Goal: Check status

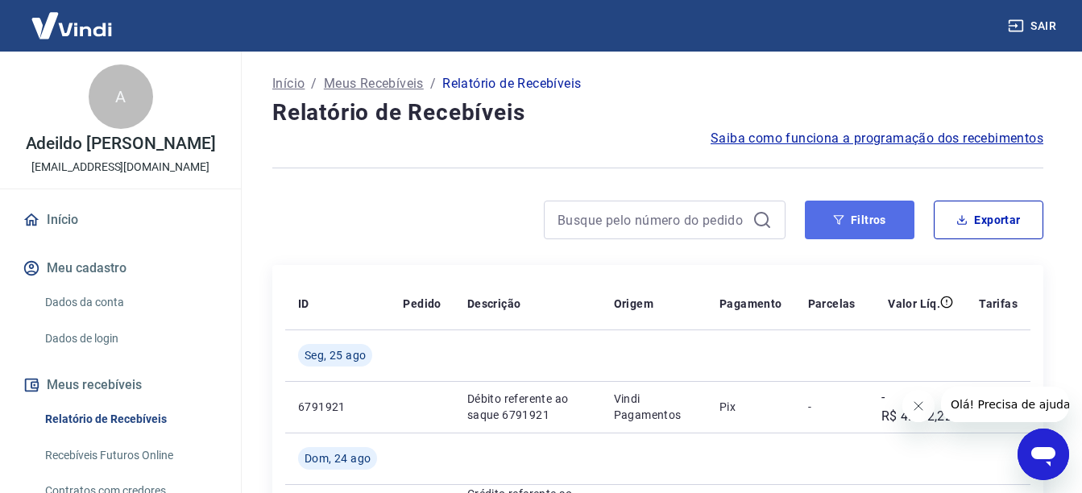
click at [867, 215] on button "Filtros" at bounding box center [860, 220] width 110 height 39
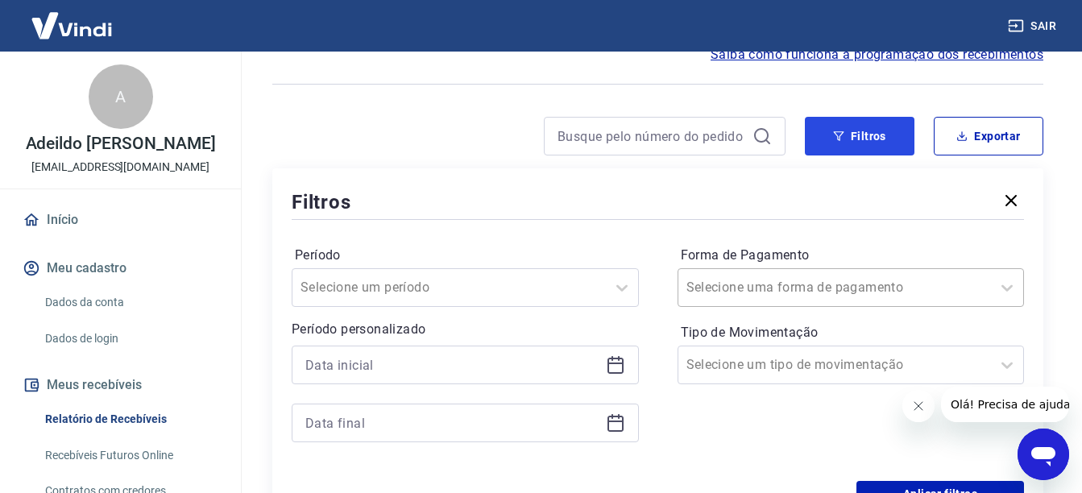
scroll to position [161, 0]
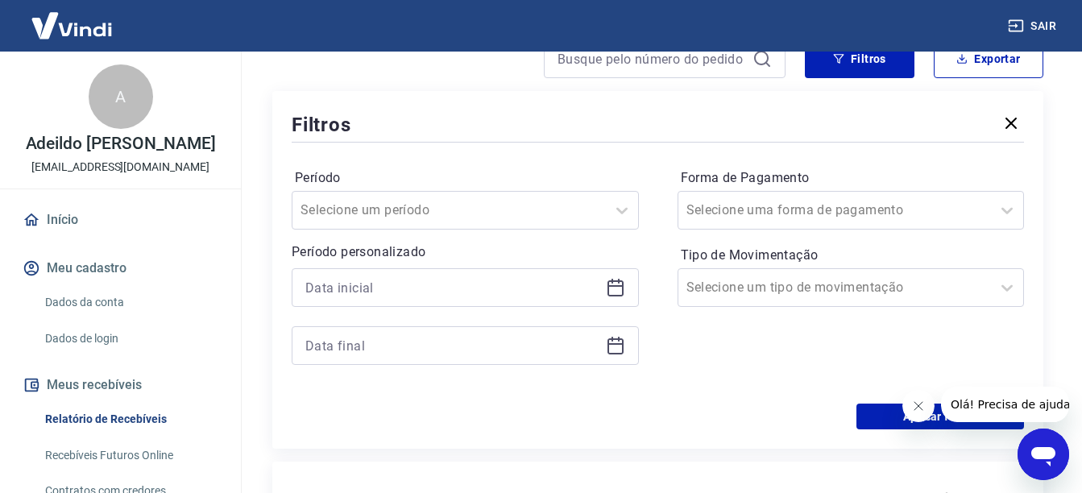
click at [615, 287] on icon at bounding box center [615, 286] width 16 height 2
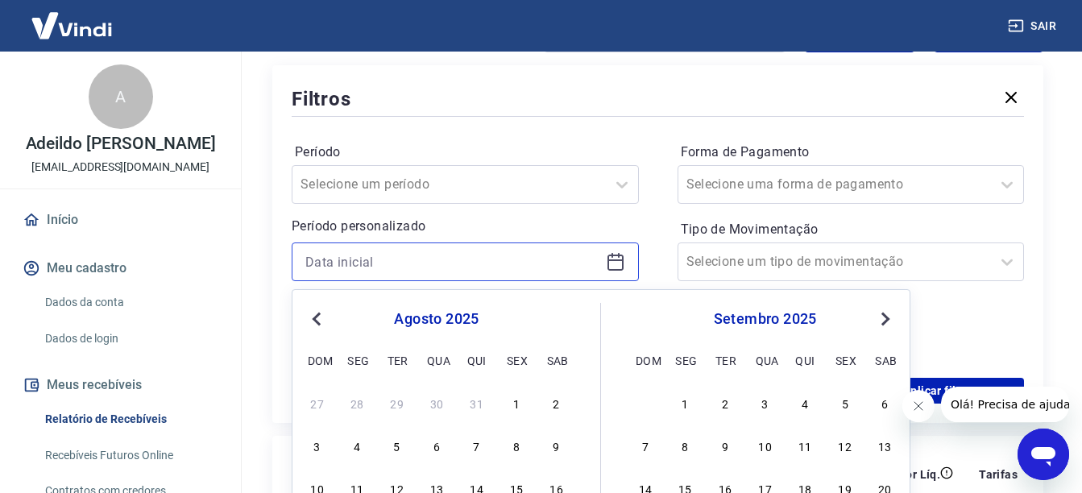
scroll to position [403, 0]
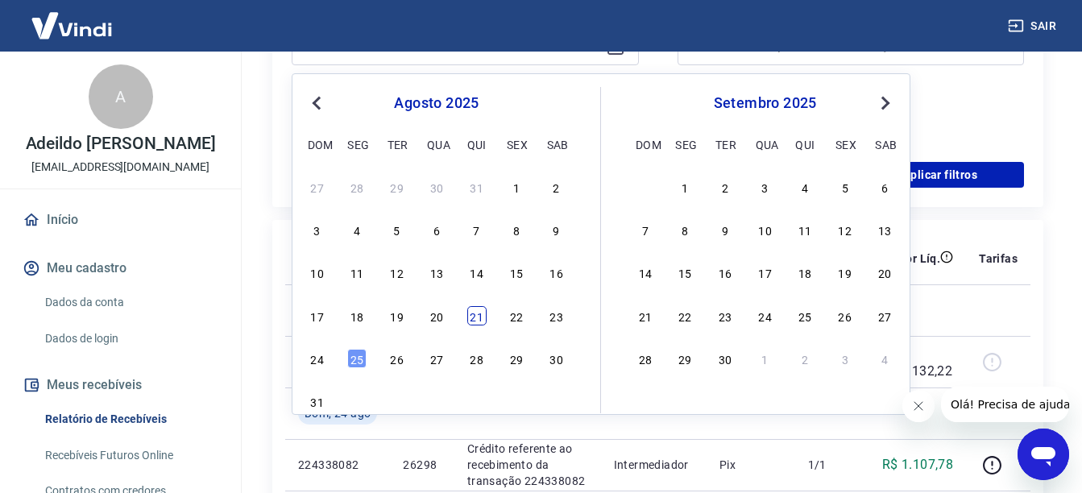
click at [475, 313] on div "21" at bounding box center [476, 315] width 19 height 19
type input "[DATE]"
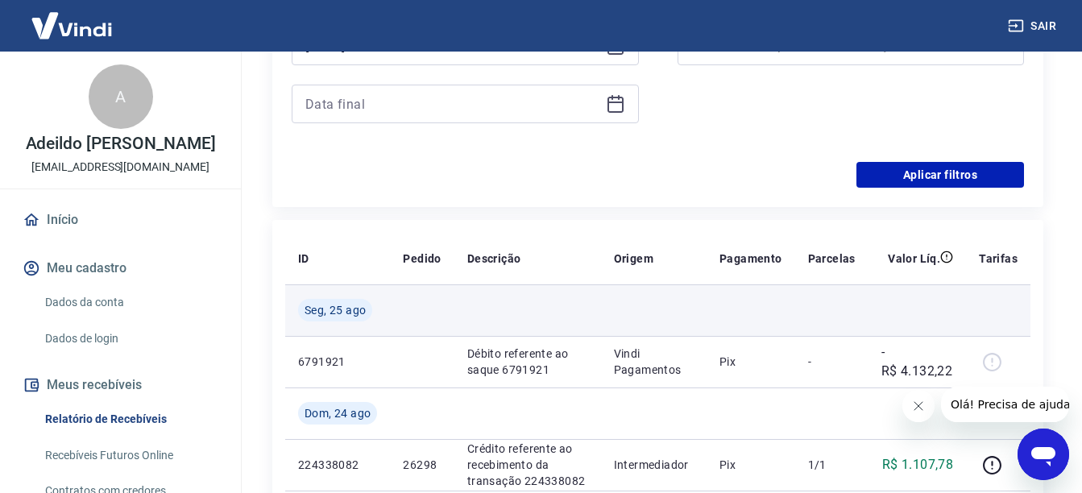
click at [512, 318] on td at bounding box center [527, 310] width 147 height 52
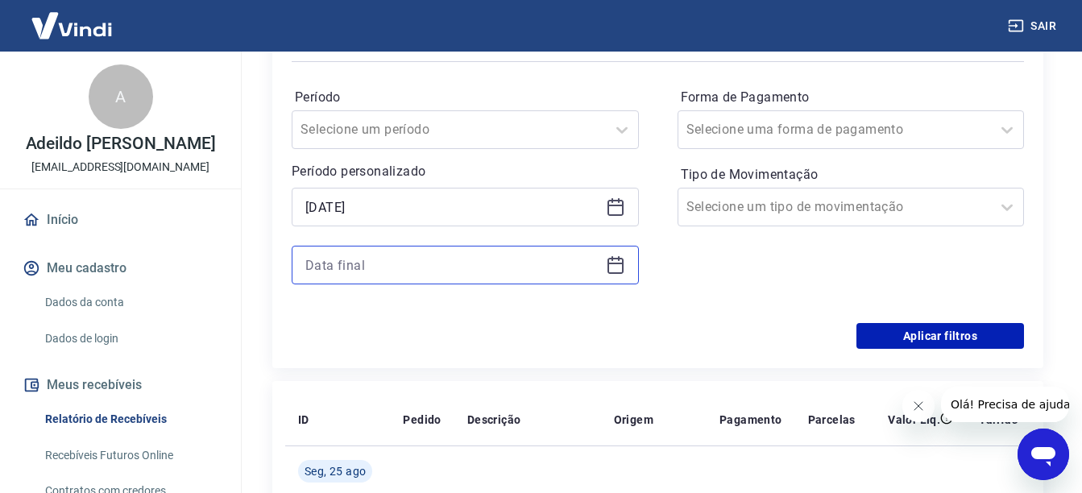
click at [445, 269] on input at bounding box center [452, 265] width 294 height 24
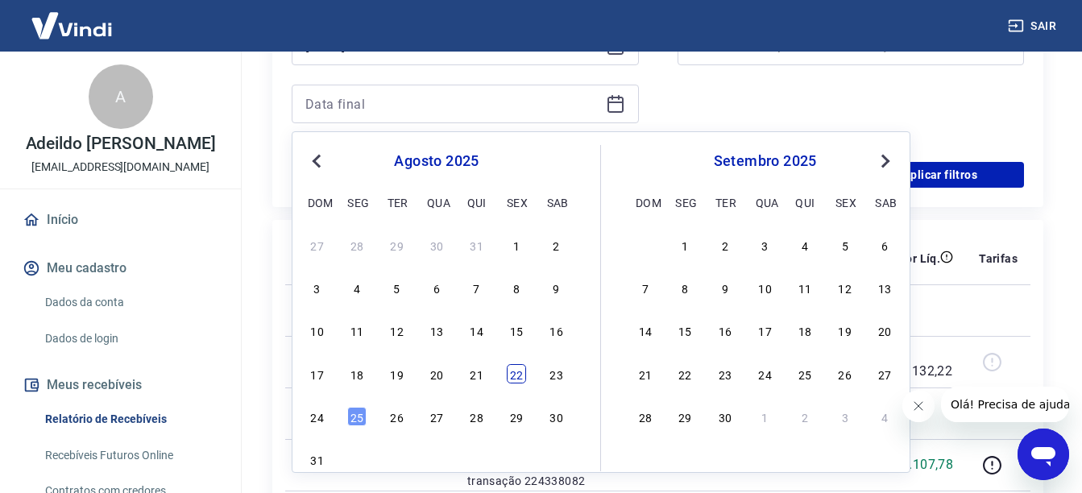
click at [519, 387] on div "27 28 29 30 31 1 2 3 4 5 6 7 8 9 10 11 12 13 14 15 16 17 18 19 20 21 22 23 24 2…" at bounding box center [436, 352] width 263 height 238
click at [511, 371] on div "22" at bounding box center [516, 373] width 19 height 19
type input "[DATE]"
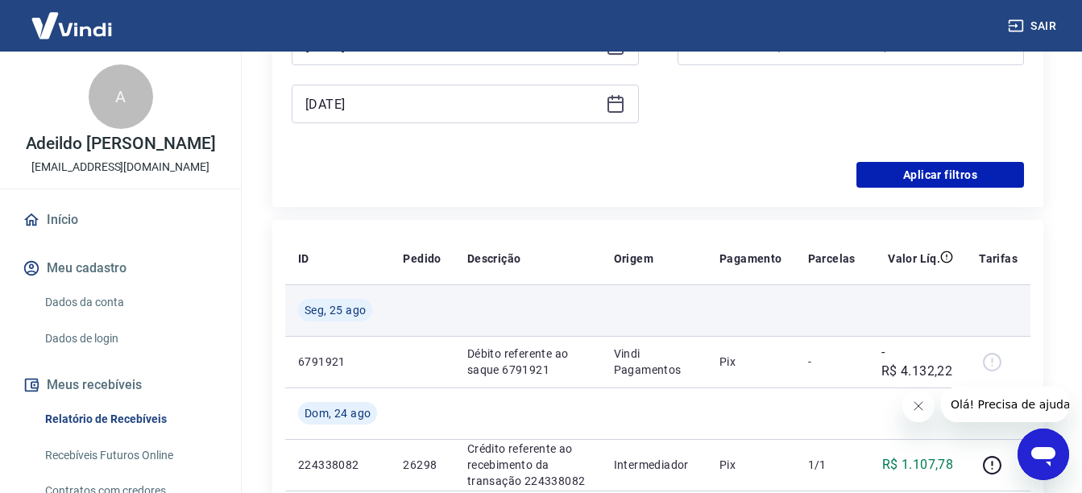
scroll to position [242, 0]
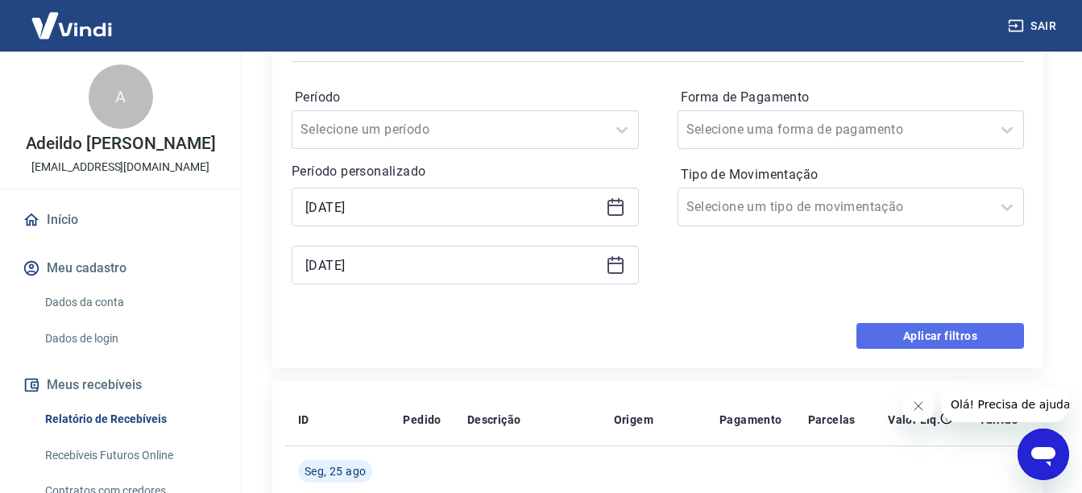
click at [953, 339] on button "Aplicar filtros" at bounding box center [940, 336] width 168 height 26
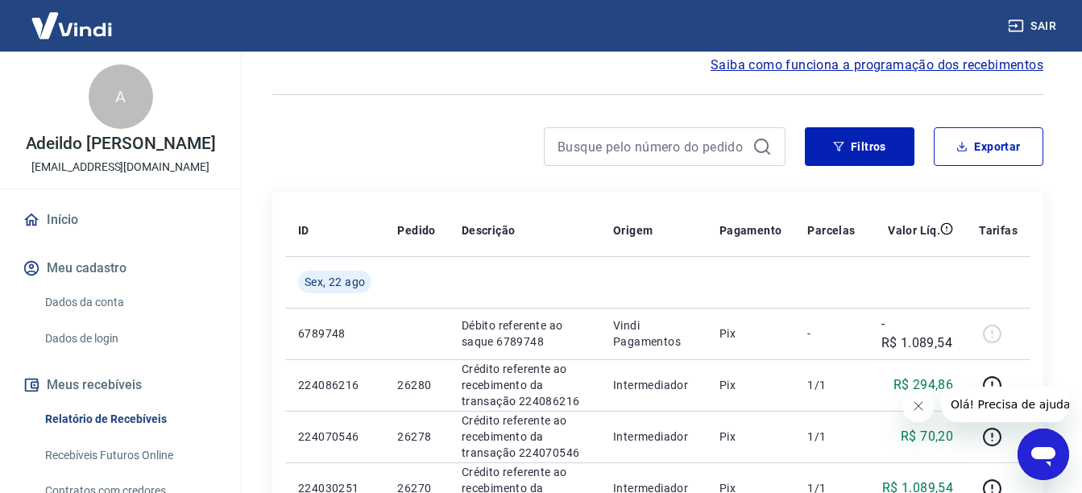
scroll to position [161, 0]
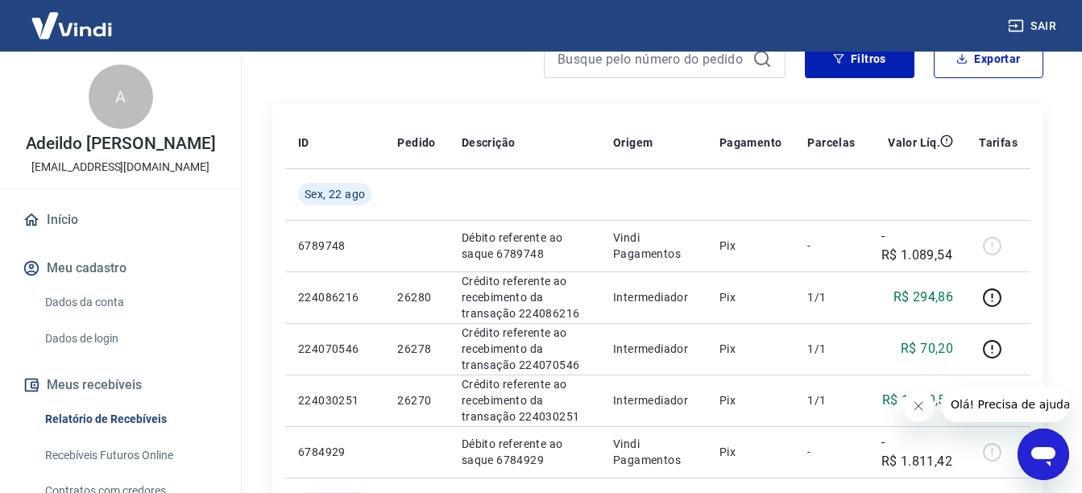
click at [918, 400] on icon "Fechar mensagem da empresa" at bounding box center [917, 406] width 13 height 13
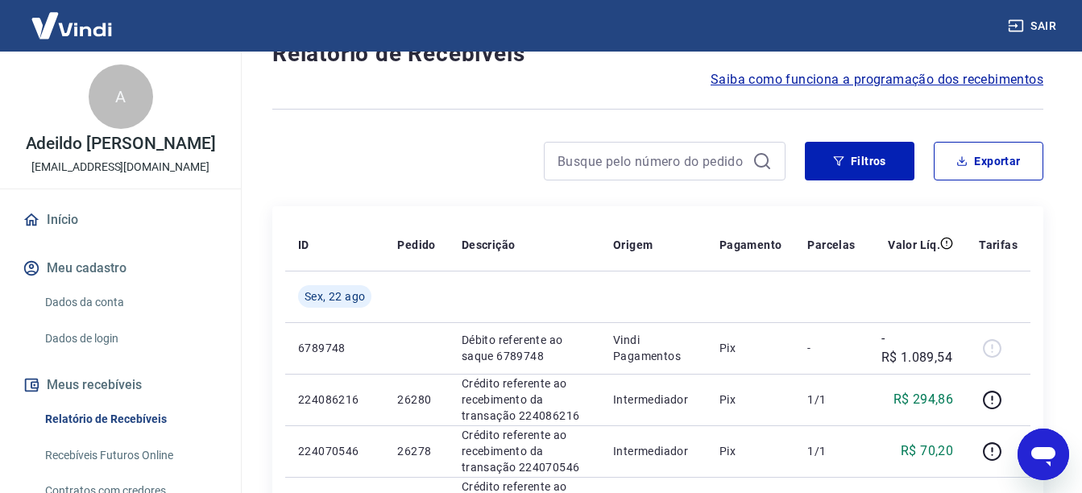
scroll to position [0, 0]
